Goal: Task Accomplishment & Management: Complete application form

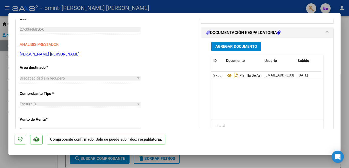
scroll to position [72, 0]
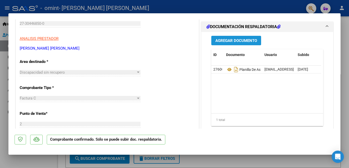
click at [234, 40] on span "Agregar Documento" at bounding box center [237, 40] width 42 height 5
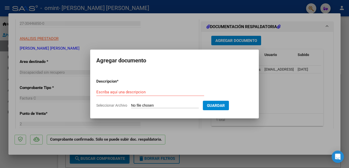
click at [259, 136] on div at bounding box center [174, 84] width 349 height 168
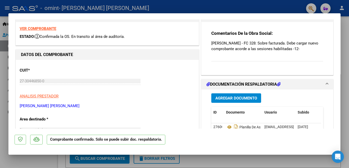
scroll to position [0, 0]
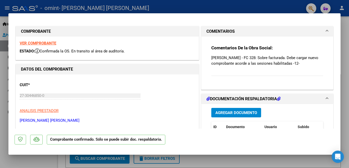
click at [49, 43] on strong "VER COMPROBANTE" at bounding box center [38, 43] width 37 height 5
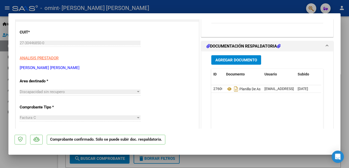
scroll to position [51, 0]
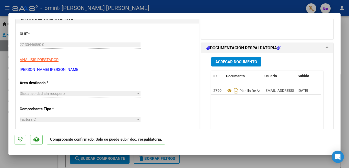
click at [236, 62] on span "Agregar Documento" at bounding box center [237, 62] width 42 height 5
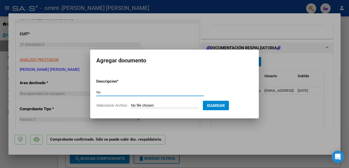
type input "n"
type input "Nueva factura"
click at [163, 105] on input "Seleccionar Archivo" at bounding box center [165, 105] width 68 height 5
type input "C:\fakepath\27304468500_011_00002_00000332.pdf"
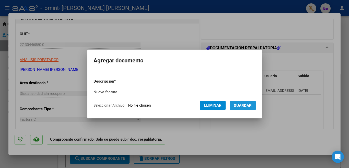
click at [246, 108] on span "Guardar" at bounding box center [243, 105] width 18 height 5
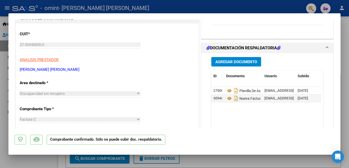
scroll to position [0, 0]
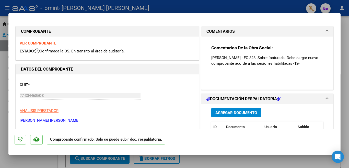
click at [231, 4] on div at bounding box center [174, 84] width 349 height 168
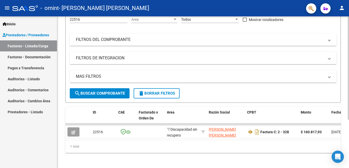
scroll to position [71, 0]
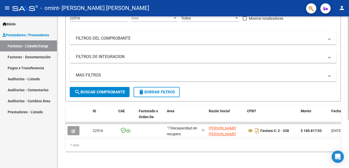
click at [349, 120] on div at bounding box center [348, 67] width 1 height 103
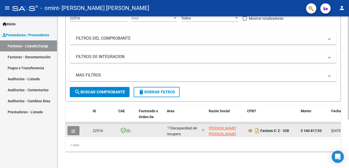
click at [76, 126] on button "button" at bounding box center [73, 130] width 12 height 9
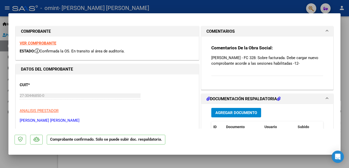
click at [256, 6] on div at bounding box center [174, 84] width 349 height 168
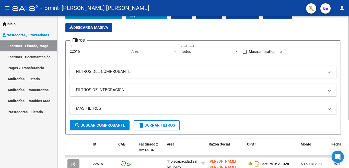
scroll to position [32, 0]
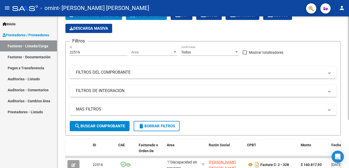
click at [349, 76] on div at bounding box center [348, 67] width 1 height 103
click at [326, 91] on span "FILTROS DE INTEGRACION" at bounding box center [202, 91] width 253 height 6
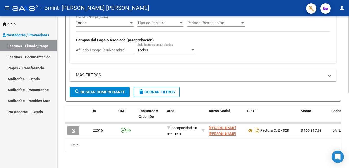
scroll to position [115, 0]
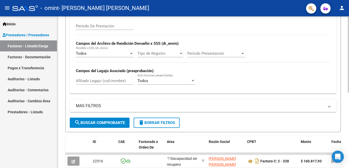
click at [348, 93] on div at bounding box center [348, 54] width 1 height 76
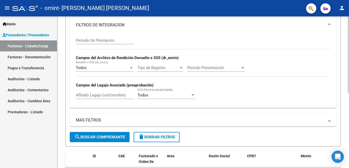
scroll to position [69, 0]
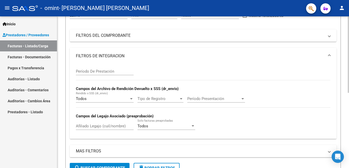
click at [349, 93] on div at bounding box center [348, 54] width 1 height 76
click at [118, 71] on input "Período De Prestación" at bounding box center [105, 71] width 58 height 5
click at [329, 53] on span at bounding box center [330, 56] width 2 height 6
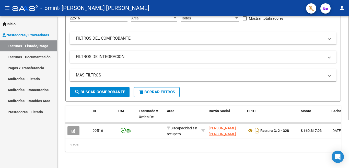
click at [330, 40] on mat-expansion-panel-header "FILTROS DEL COMPROBANTE" at bounding box center [203, 38] width 267 height 12
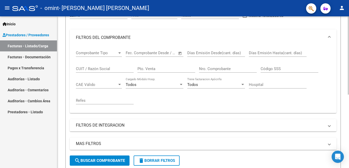
click at [330, 40] on span at bounding box center [330, 38] width 2 height 6
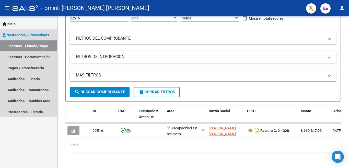
click at [32, 44] on link "Facturas - Listado/Carga" at bounding box center [28, 45] width 57 height 11
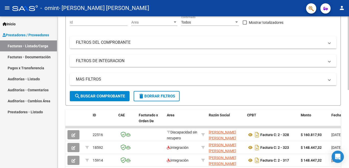
scroll to position [86, 0]
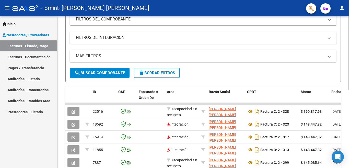
click at [349, 90] on div at bounding box center [348, 53] width 1 height 74
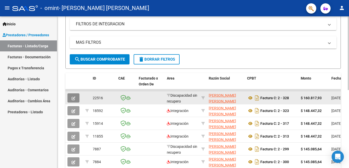
click at [75, 98] on icon "button" at bounding box center [74, 98] width 4 height 4
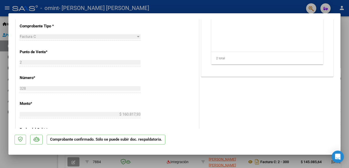
scroll to position [114, 0]
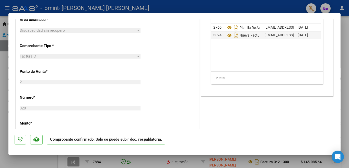
click at [279, 6] on div at bounding box center [174, 84] width 349 height 168
type input "$ 0,00"
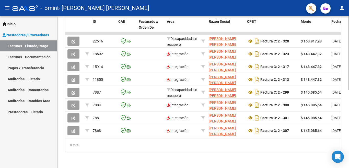
scroll to position [159, 0]
click at [349, 90] on div at bounding box center [348, 53] width 1 height 74
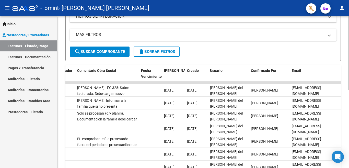
scroll to position [106, 0]
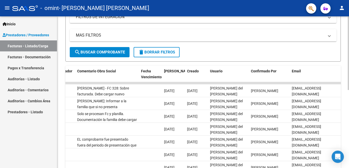
click at [349, 79] on div at bounding box center [348, 53] width 1 height 74
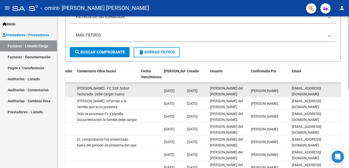
click at [127, 91] on div "[PERSON_NAME] - FC 328: Sobre facturada. Debe cargar nuevo comprobante acorde a…" at bounding box center [107, 90] width 60 height 11
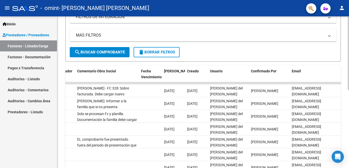
scroll to position [160, 0]
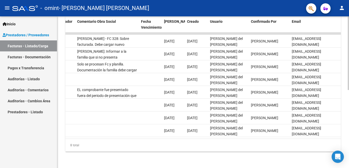
click at [349, 90] on div at bounding box center [348, 53] width 1 height 74
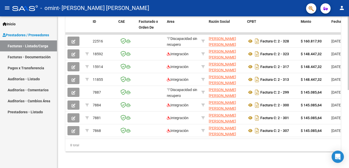
scroll to position [124, 0]
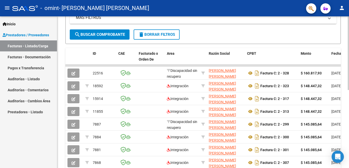
click at [349, 78] on div at bounding box center [348, 53] width 1 height 74
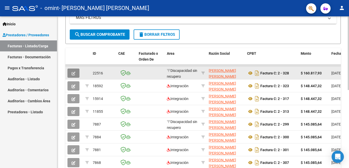
click at [71, 74] on button "button" at bounding box center [73, 73] width 12 height 9
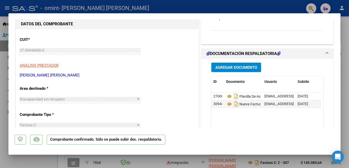
drag, startPoint x: 196, startPoint y: 110, endPoint x: 197, endPoint y: 132, distance: 21.8
click at [197, 132] on mat-dialog-container "COMPROBANTE VER COMPROBANTE ESTADO: Confirmada la OS. En transito al área de au…" at bounding box center [174, 84] width 332 height 142
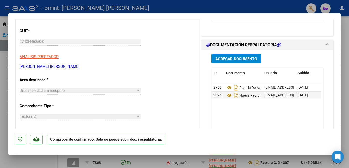
click at [197, 132] on mat-dialog-actions "Comprobante confirmado. Sólo se puede subir doc. respaldatoria." at bounding box center [175, 139] width 320 height 20
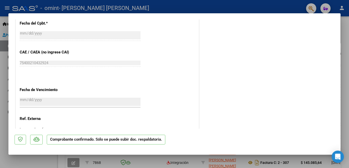
scroll to position [274, 0]
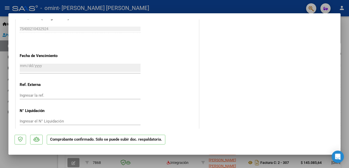
drag, startPoint x: 196, startPoint y: 119, endPoint x: 197, endPoint y: 133, distance: 13.8
click at [197, 133] on mat-dialog-container "COMPROBANTE VER COMPROBANTE ESTADO: Confirmada la OS. En transito al área de au…" at bounding box center [174, 84] width 332 height 142
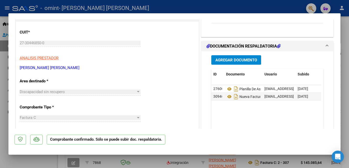
scroll to position [0, 0]
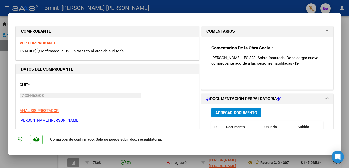
click at [276, 5] on div at bounding box center [174, 84] width 349 height 168
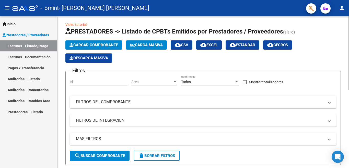
scroll to position [2, 0]
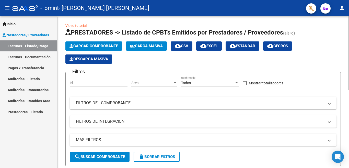
click at [348, 24] on div at bounding box center [348, 53] width 1 height 74
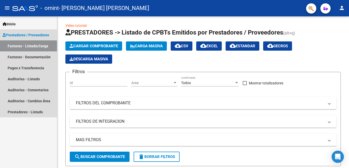
click at [42, 46] on link "Facturas - Listado/Carga" at bounding box center [28, 45] width 57 height 11
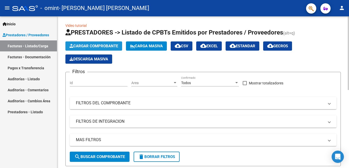
click at [104, 46] on span "Cargar Comprobante" at bounding box center [94, 46] width 49 height 5
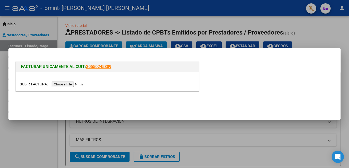
click at [81, 84] on input "file" at bounding box center [52, 84] width 65 height 5
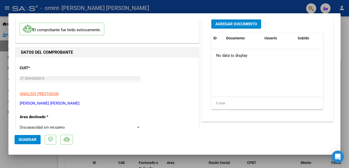
scroll to position [0, 0]
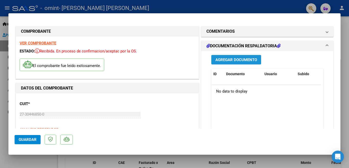
click at [233, 59] on span "Agregar Documento" at bounding box center [237, 60] width 42 height 5
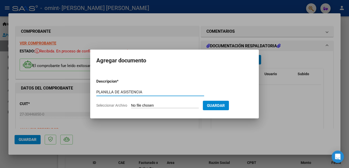
type input "PLANILLA DE ASISTENCIA"
click at [134, 106] on input "Seleccionar Archivo" at bounding box center [165, 105] width 68 height 5
type input "C:\fakepath\ASISTENCIA [PERSON_NAME] SEPTIEMBRE.pdf"
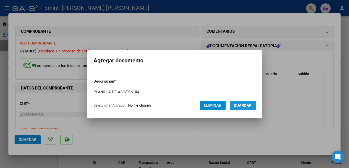
click at [244, 106] on span "Guardar" at bounding box center [243, 105] width 18 height 5
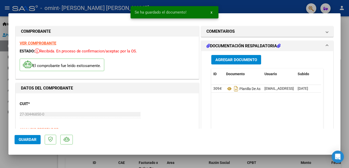
drag, startPoint x: 197, startPoint y: 98, endPoint x: 196, endPoint y: 114, distance: 16.1
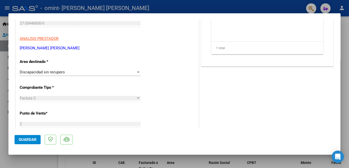
scroll to position [96, 0]
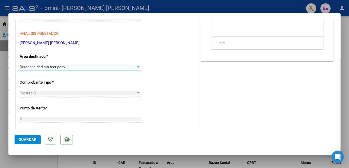
click at [137, 67] on div at bounding box center [138, 66] width 3 height 1
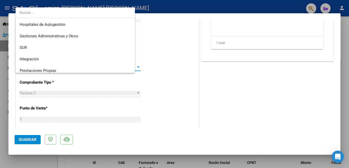
scroll to position [38, 0]
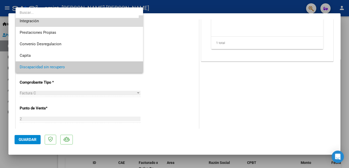
click at [81, 25] on span "Integración" at bounding box center [79, 21] width 119 height 12
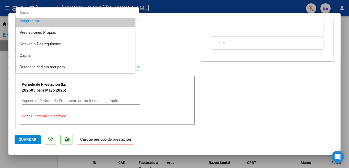
scroll to position [35, 0]
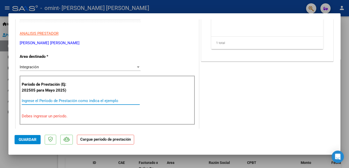
click at [57, 100] on input "Ingrese el Período de Prestación como indica el ejemplo" at bounding box center [81, 100] width 118 height 5
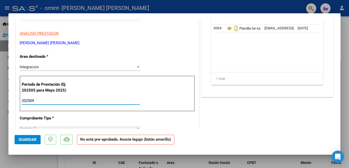
type input "202509"
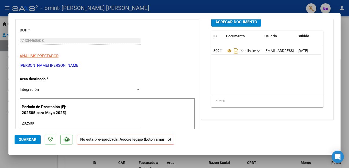
scroll to position [24, 0]
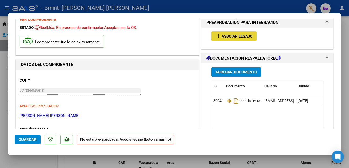
click at [235, 37] on span "Asociar Legajo" at bounding box center [237, 36] width 31 height 5
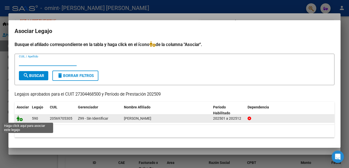
click at [20, 119] on icon at bounding box center [20, 119] width 6 height 6
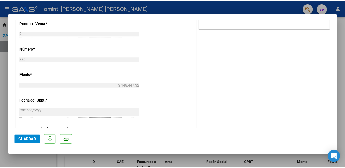
scroll to position [301, 0]
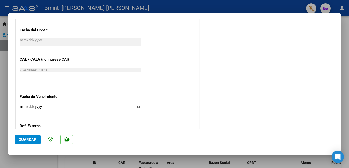
click at [31, 139] on span "Guardar" at bounding box center [28, 139] width 18 height 5
click at [264, 5] on div at bounding box center [174, 84] width 349 height 168
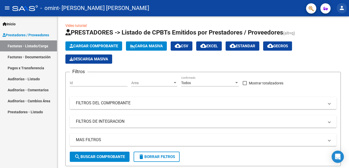
click at [342, 8] on mat-icon "person" at bounding box center [342, 8] width 6 height 6
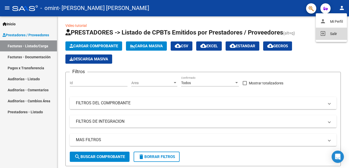
click at [339, 32] on button "exit_to_app Salir" at bounding box center [331, 34] width 31 height 12
